Goal: Browse casually: Explore the website without a specific task or goal

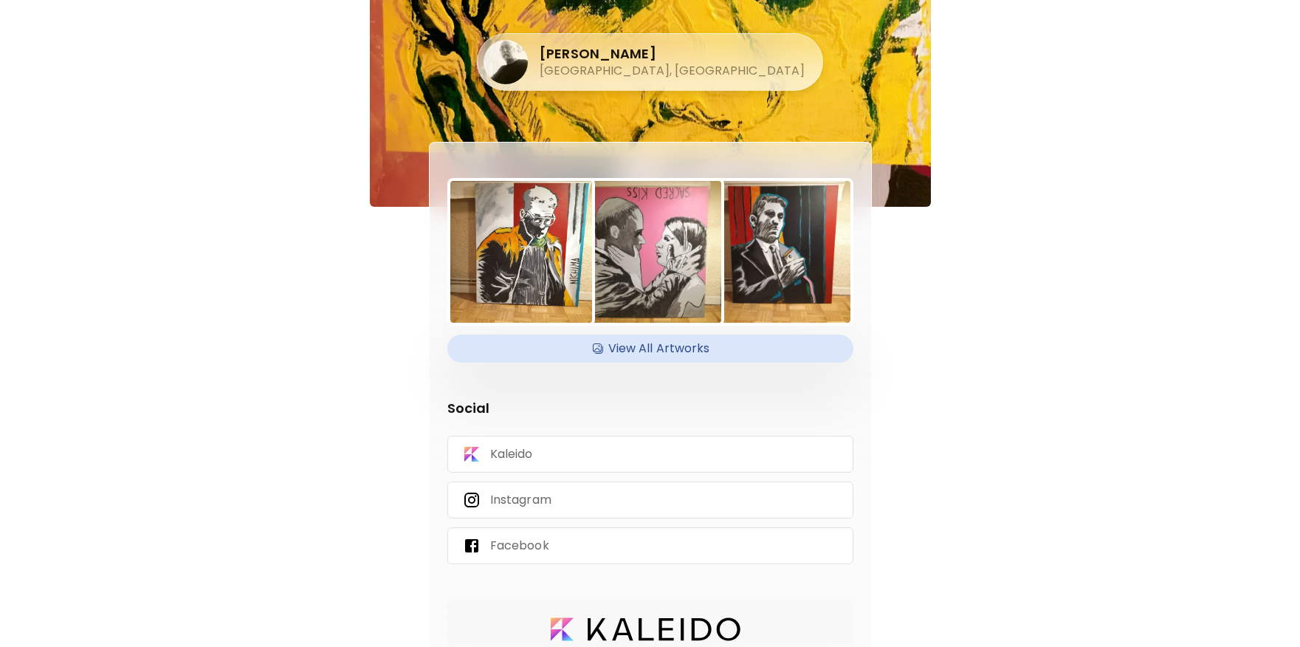
click at [659, 339] on h4 "View All Artworks" at bounding box center [650, 348] width 388 height 22
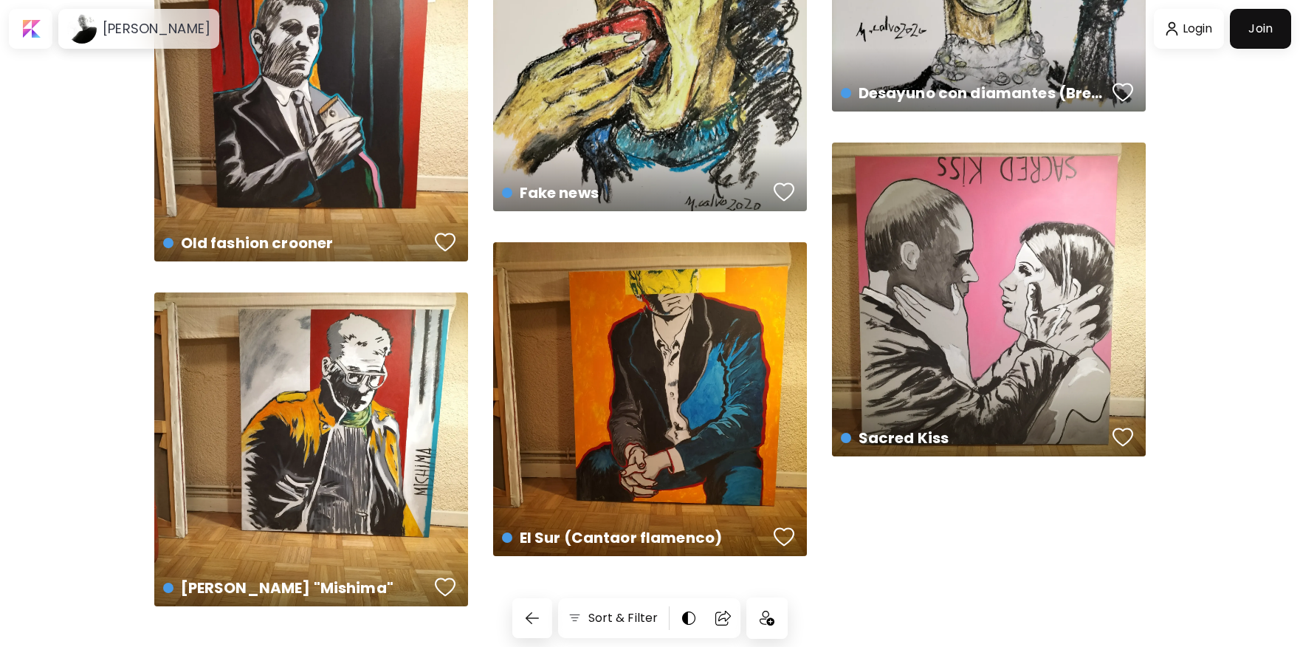
scroll to position [2224, 0]
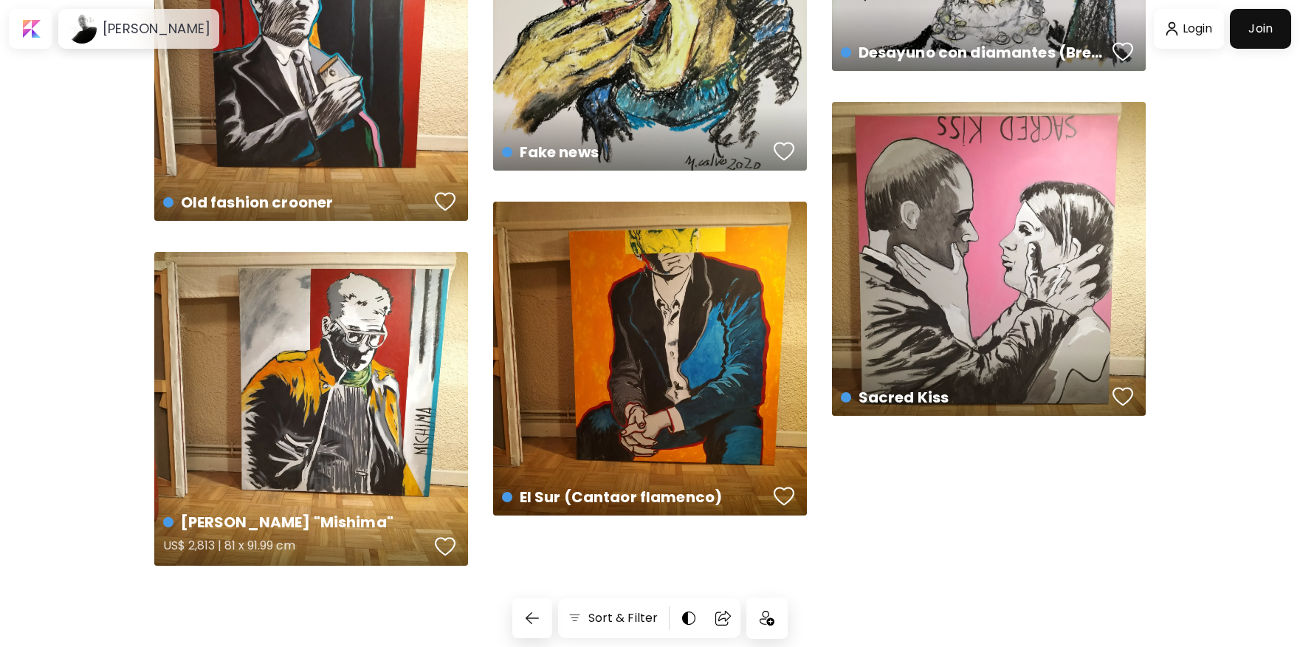
click at [354, 346] on div "[PERSON_NAME] "Mishima" US$ 2,813 | 81 x 91.99 cm" at bounding box center [311, 409] width 314 height 314
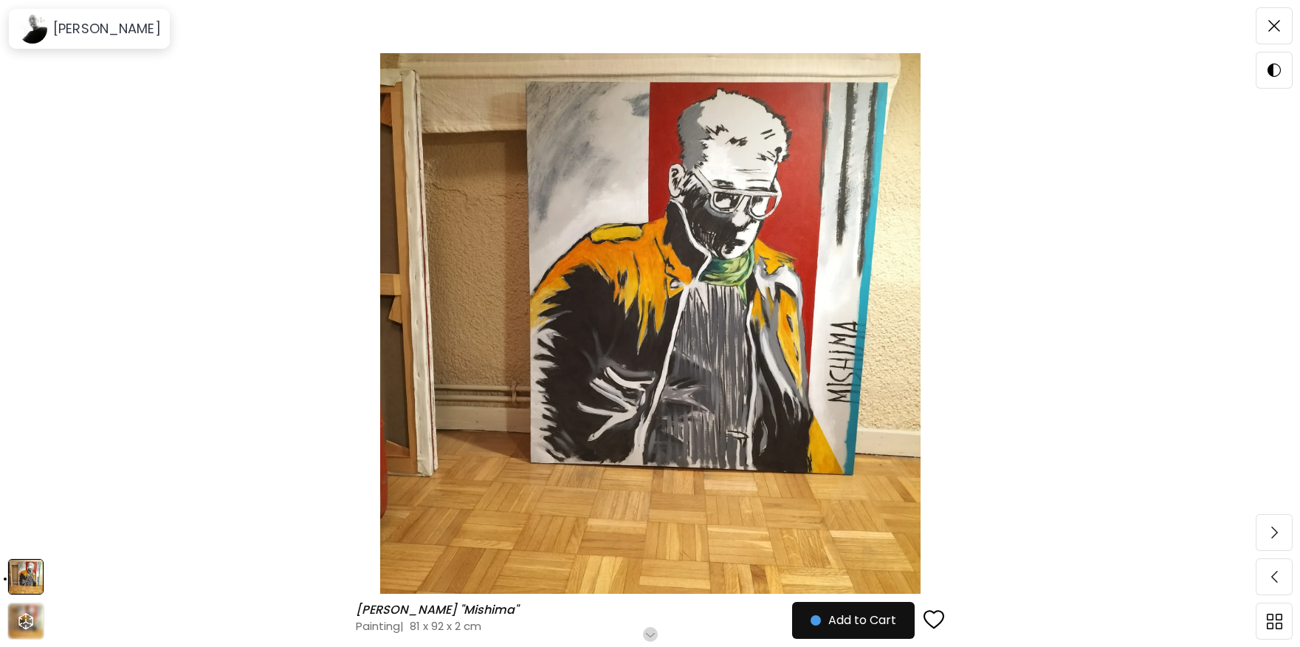
click at [632, 255] on img at bounding box center [650, 323] width 1176 height 540
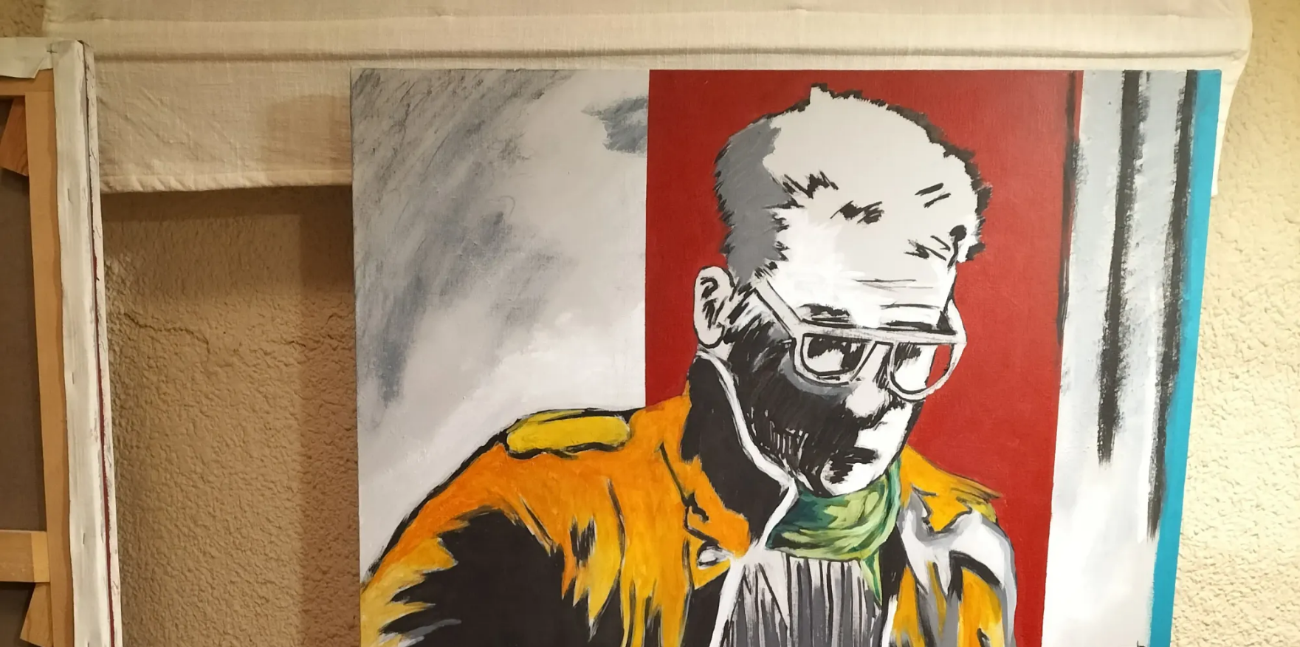
click at [431, 241] on img at bounding box center [650, 650] width 1300 height 1300
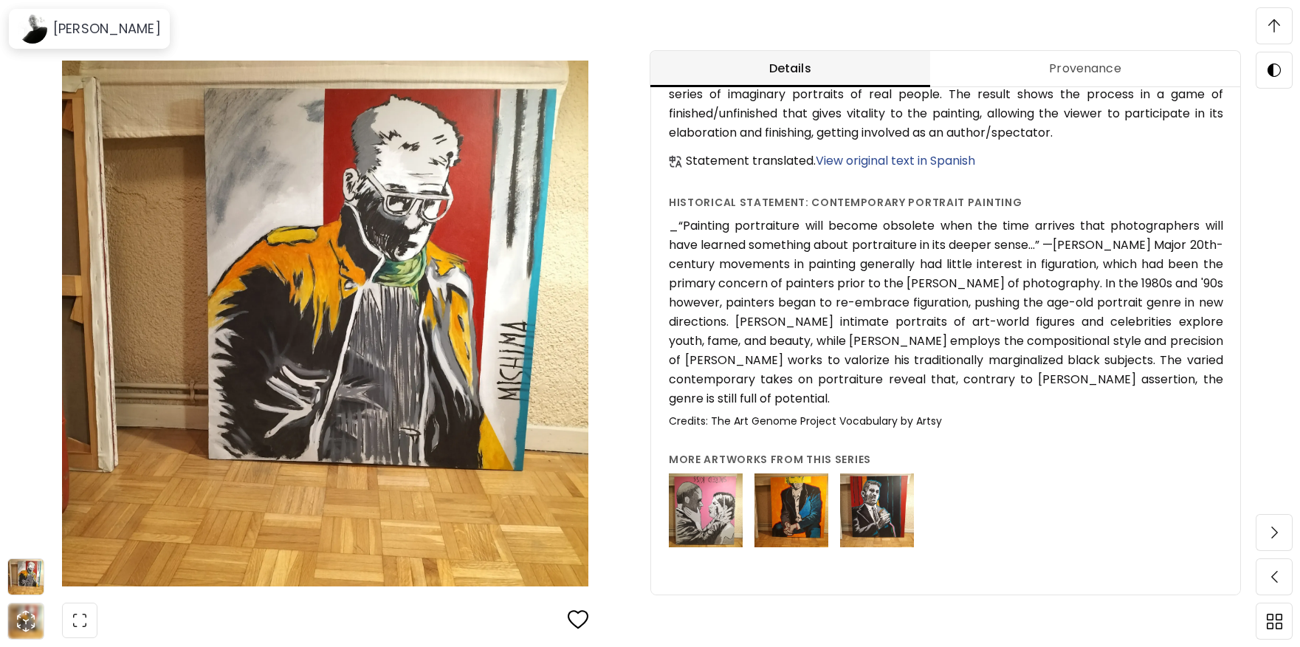
drag, startPoint x: 791, startPoint y: 499, endPoint x: 797, endPoint y: 494, distance: 7.8
click at [791, 499] on img at bounding box center [792, 510] width 74 height 74
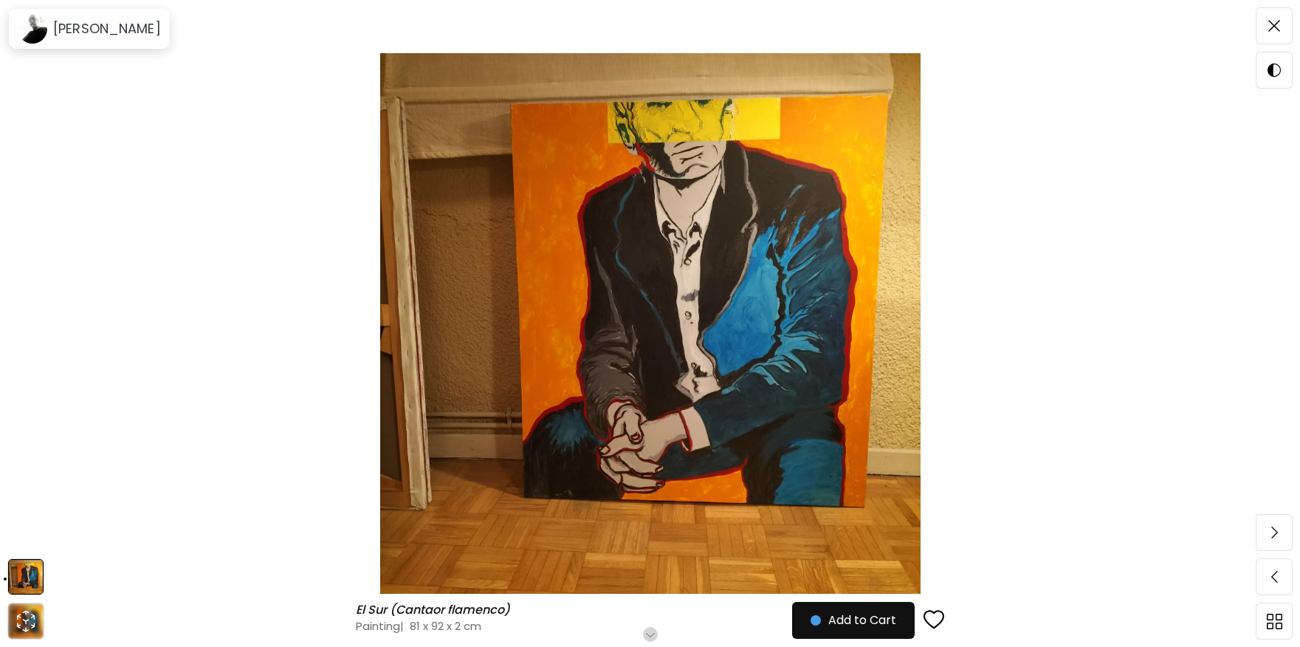
click at [761, 190] on img at bounding box center [650, 323] width 1176 height 540
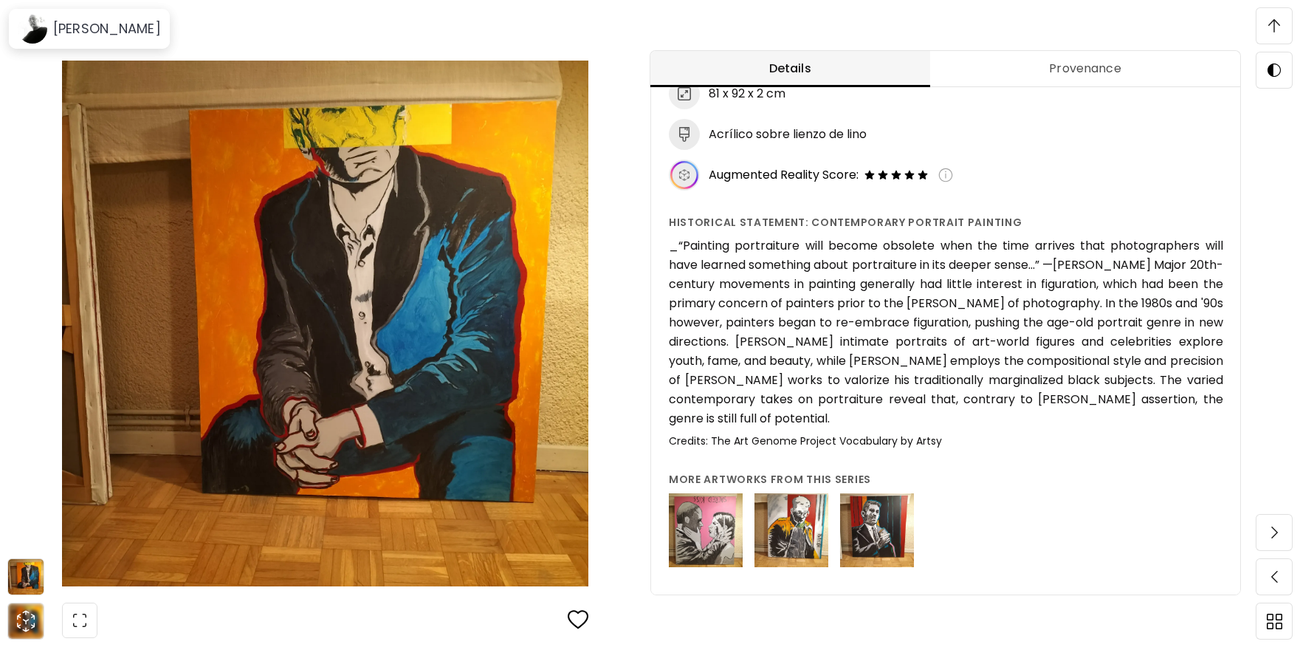
scroll to position [212, 0]
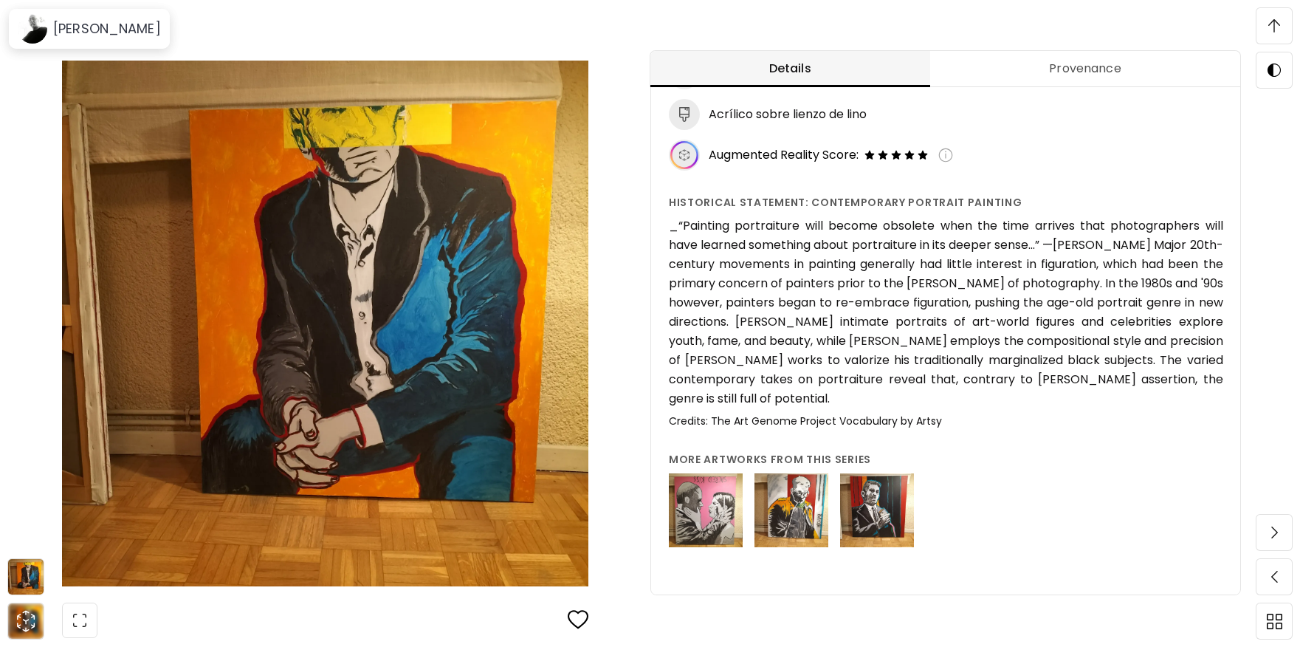
scroll to position [1554, 0]
click at [710, 496] on img at bounding box center [706, 510] width 74 height 74
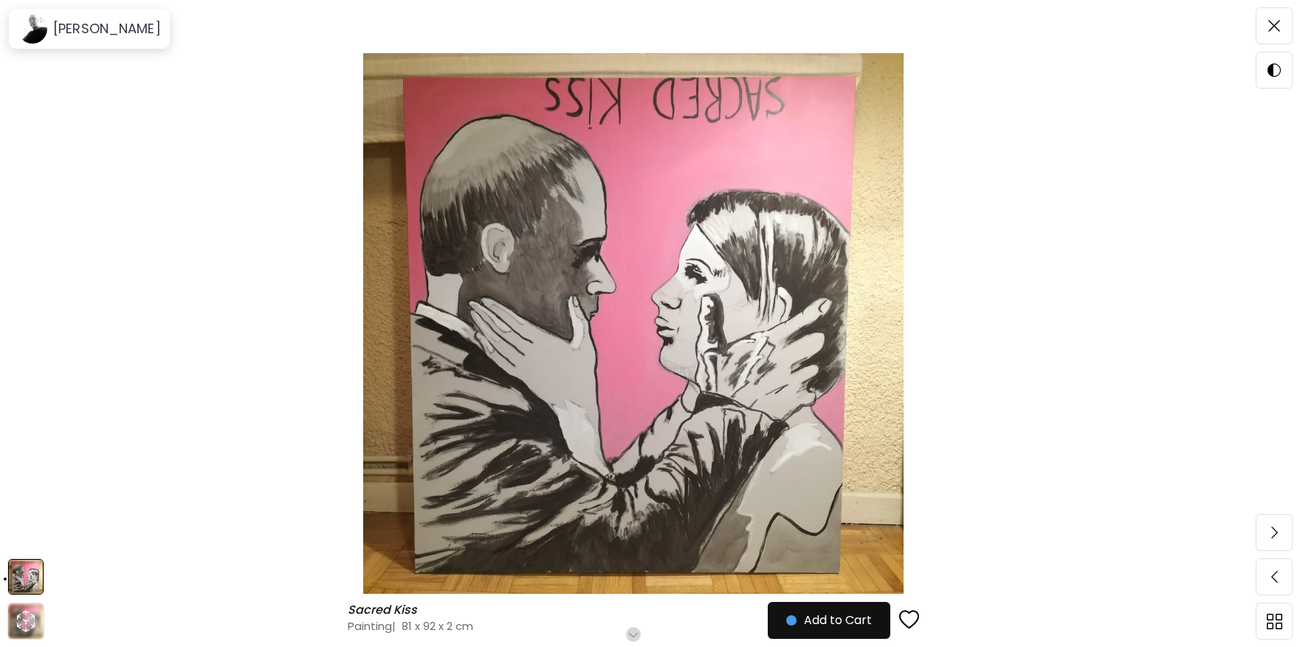
scroll to position [127, 0]
click at [633, 446] on img at bounding box center [634, 323] width 1144 height 540
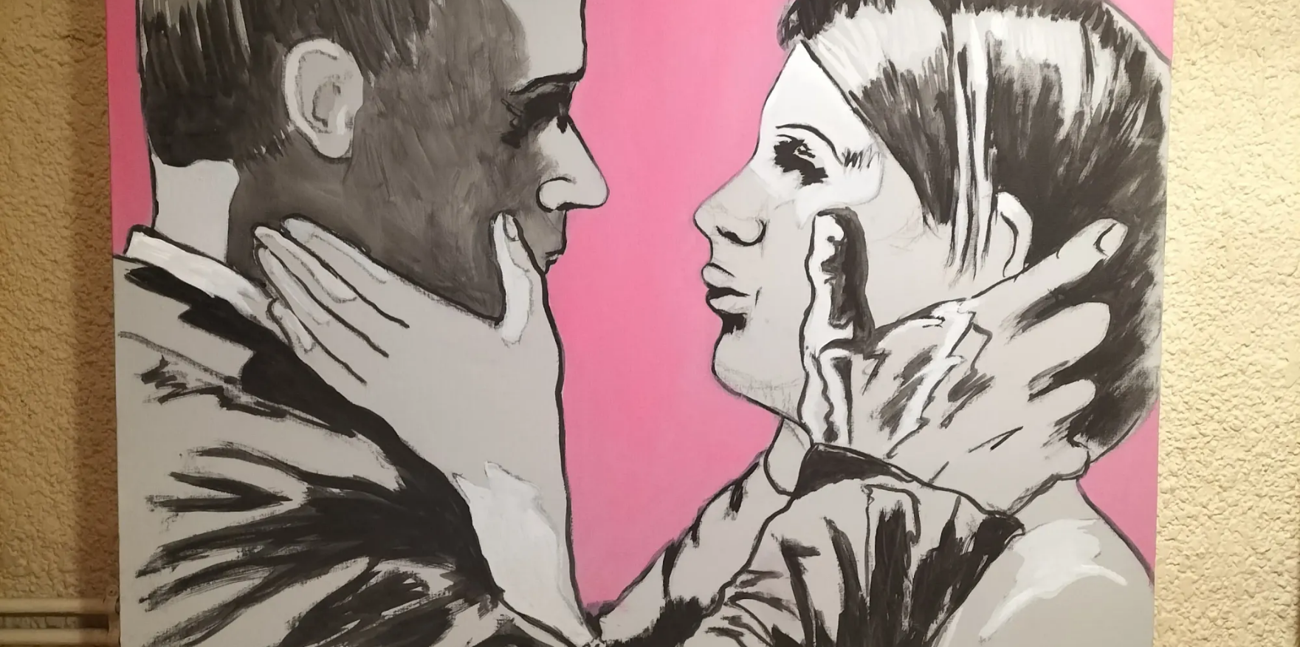
scroll to position [653, 0]
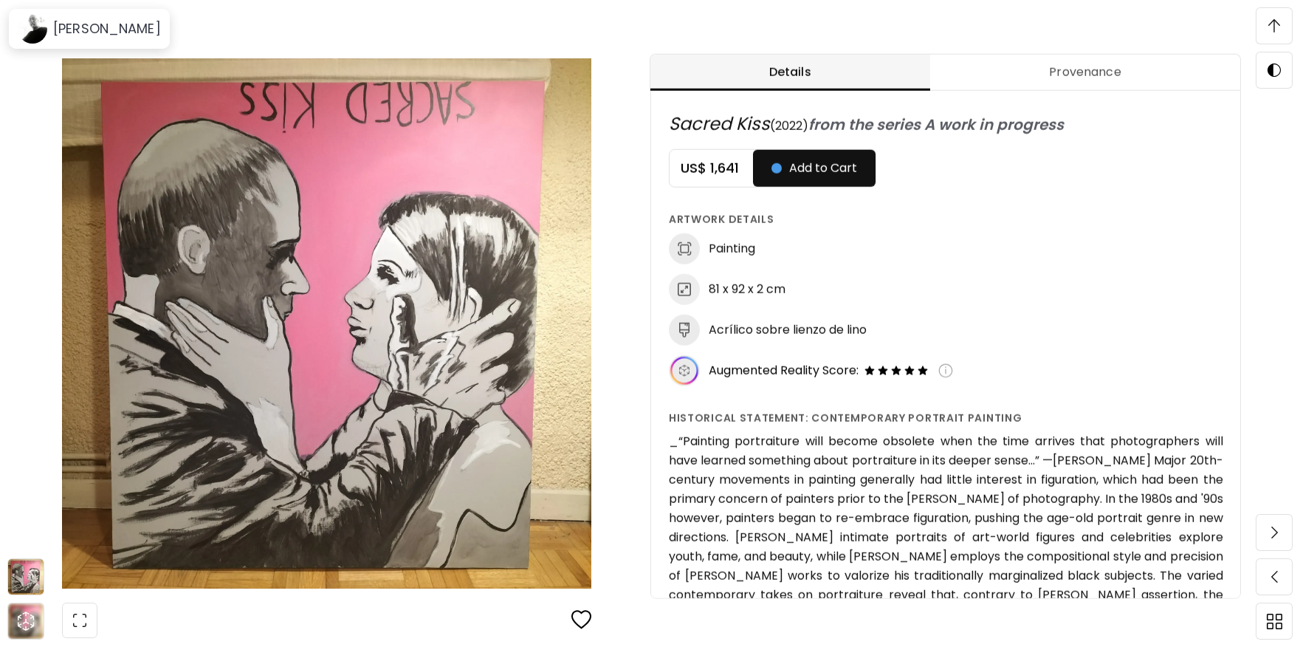
scroll to position [837, 0]
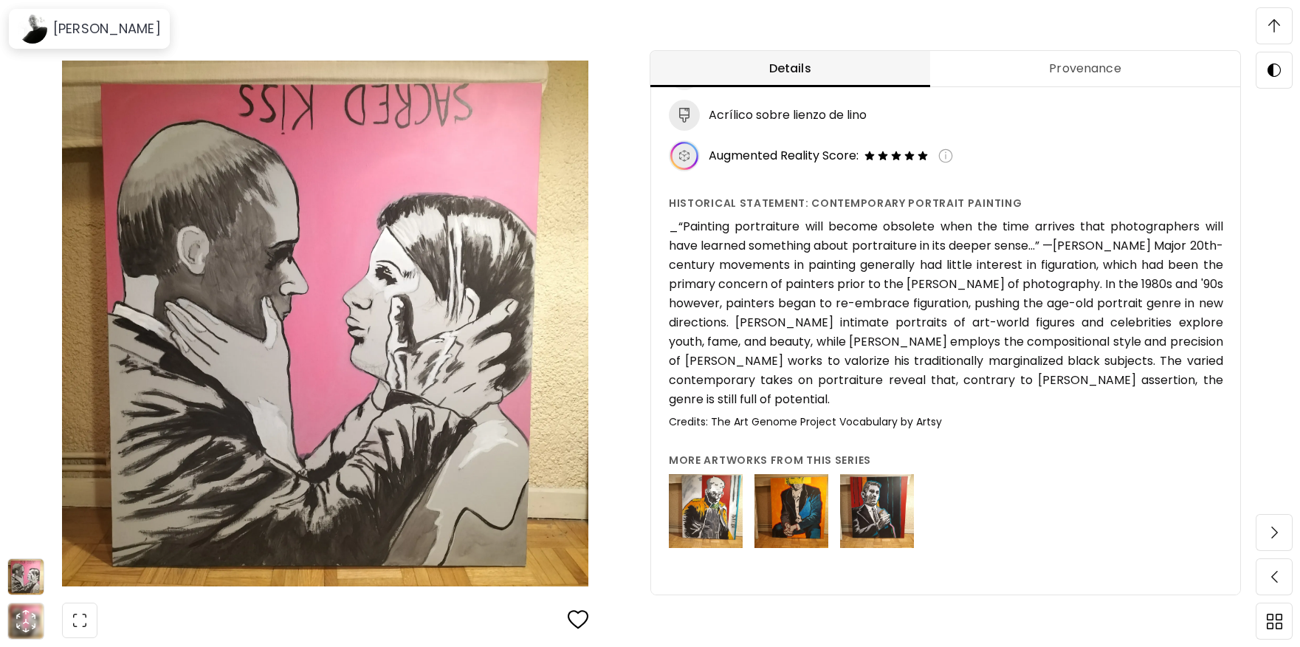
drag, startPoint x: 873, startPoint y: 492, endPoint x: 902, endPoint y: 506, distance: 31.7
click at [873, 492] on img at bounding box center [877, 511] width 74 height 74
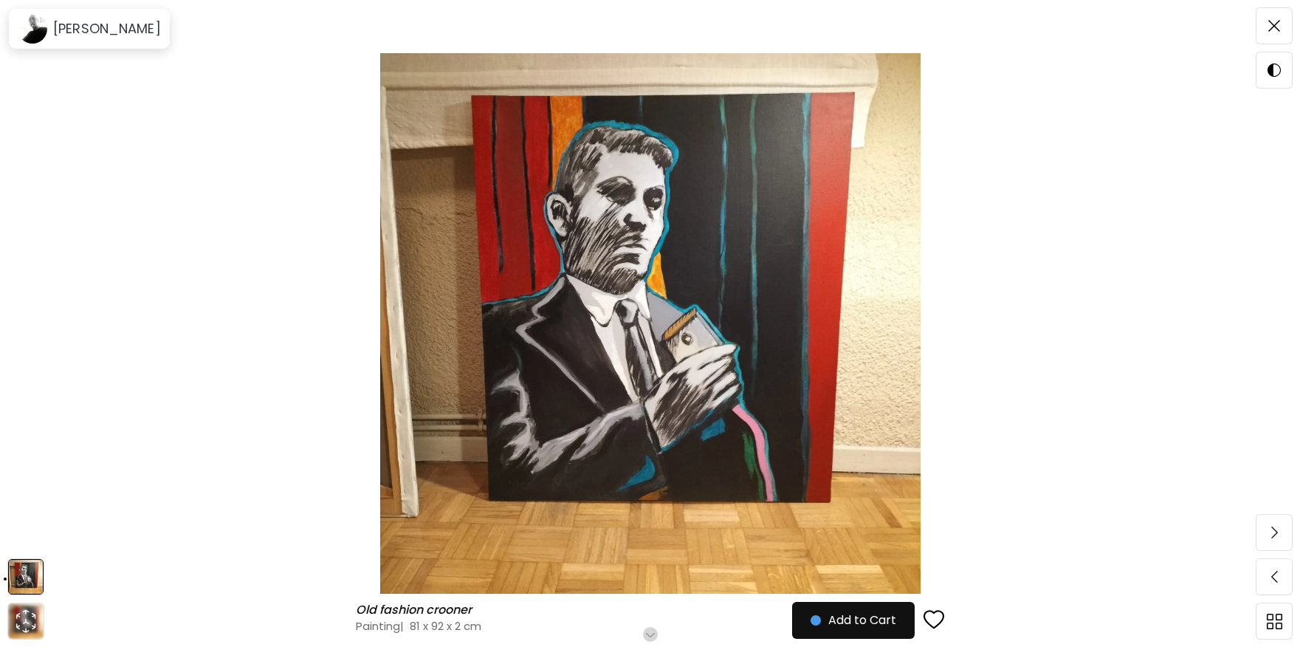
click at [682, 320] on img at bounding box center [650, 323] width 1176 height 540
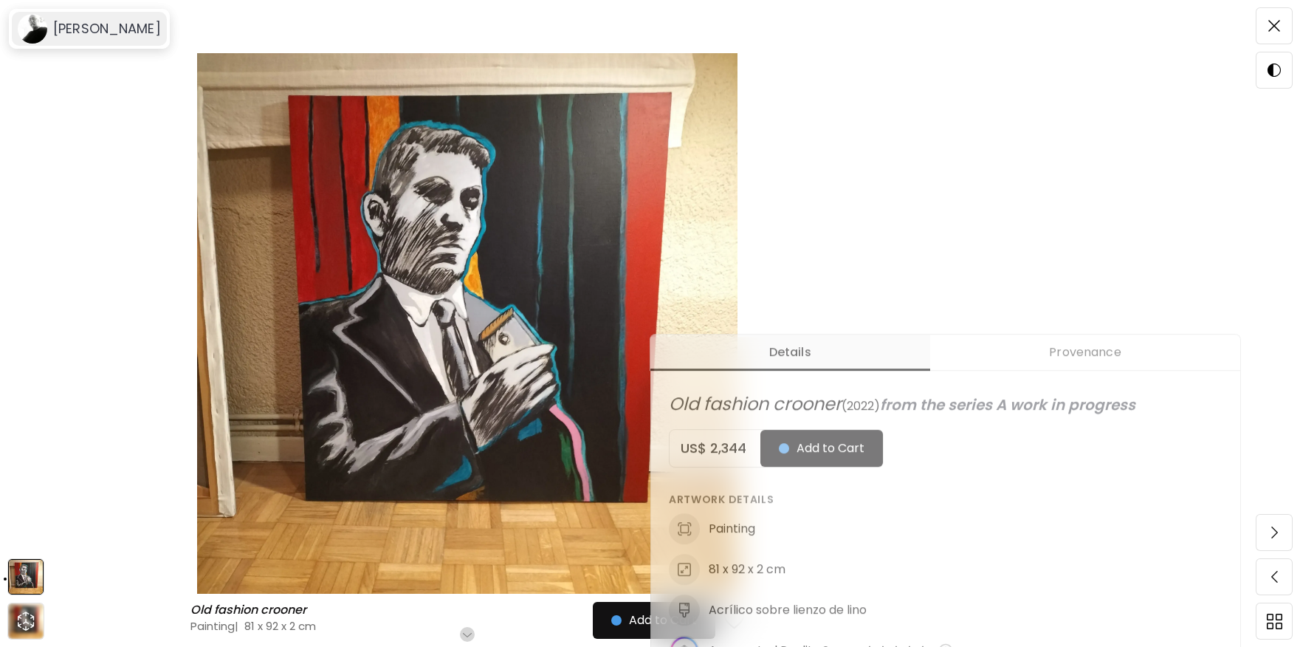
click at [100, 36] on h6 "[PERSON_NAME]" at bounding box center [107, 29] width 108 height 18
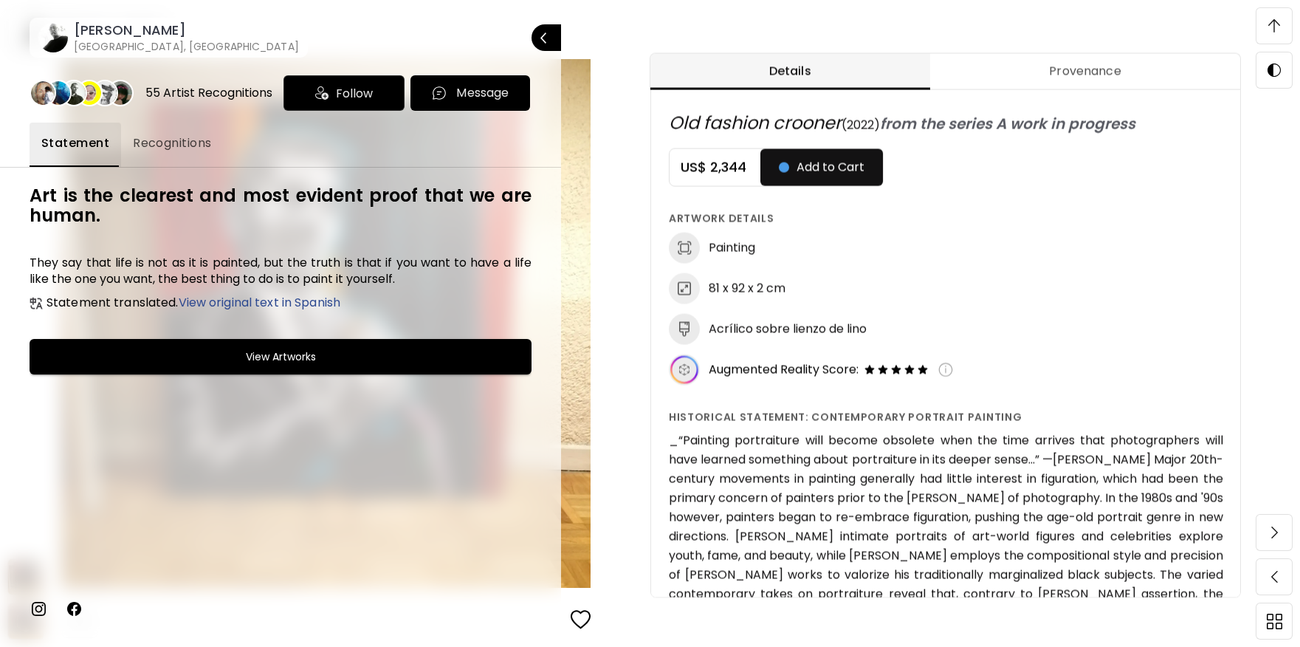
scroll to position [737, 0]
click at [41, 607] on img at bounding box center [39, 608] width 18 height 18
